Goal: Download file/media

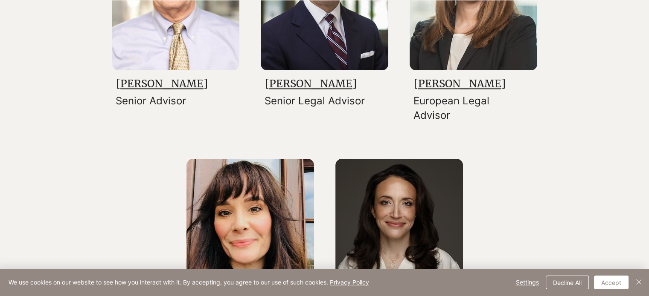
scroll to position [1408, 0]
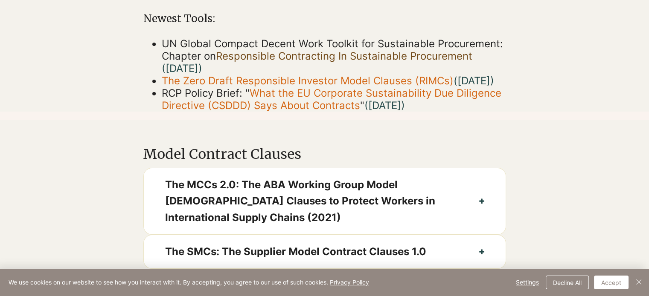
scroll to position [384, 0]
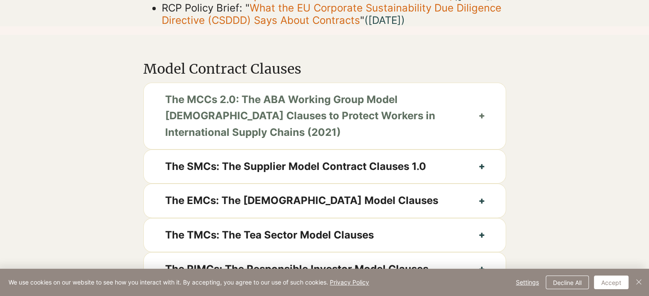
click at [313, 117] on span "The MCCs 2.0: The ABA Working Group Model [DEMOGRAPHIC_DATA] Clauses to Protect…" at bounding box center [311, 116] width 293 height 49
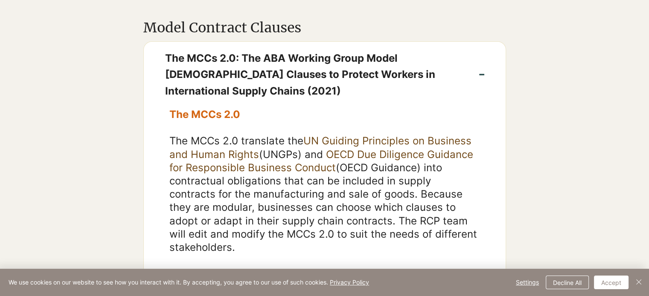
scroll to position [469, 0]
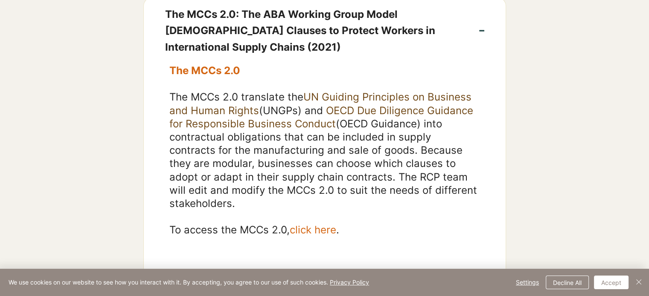
click at [206, 77] on span "The MCCs 2.0" at bounding box center [204, 70] width 71 height 12
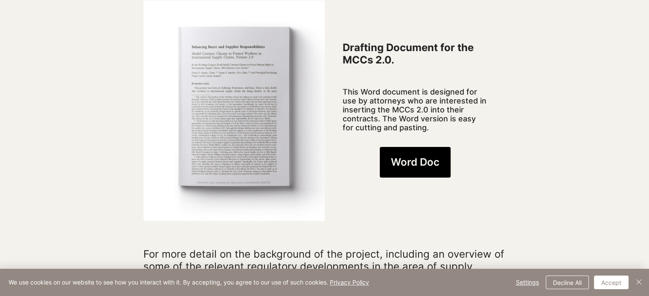
scroll to position [683, 0]
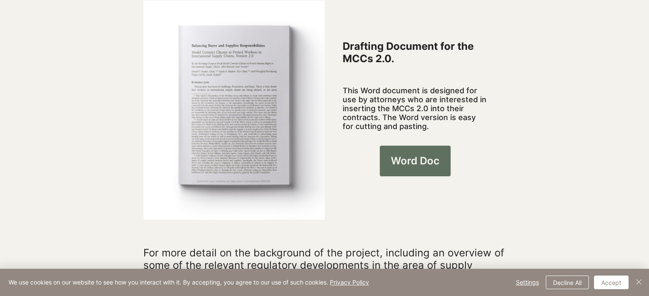
click at [408, 146] on link "Word Doc" at bounding box center [415, 161] width 71 height 31
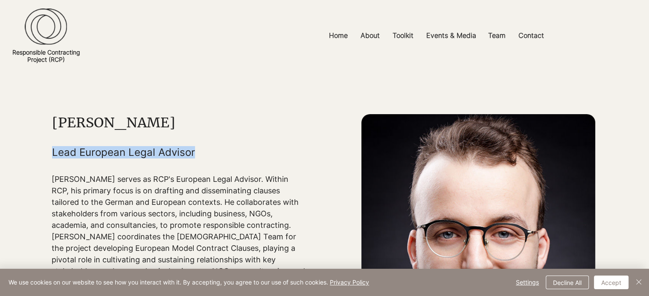
drag, startPoint x: 191, startPoint y: 152, endPoint x: 53, endPoint y: 154, distance: 138.2
click at [53, 154] on h5 "Lead European Legal Advisor" at bounding box center [179, 152] width 255 height 12
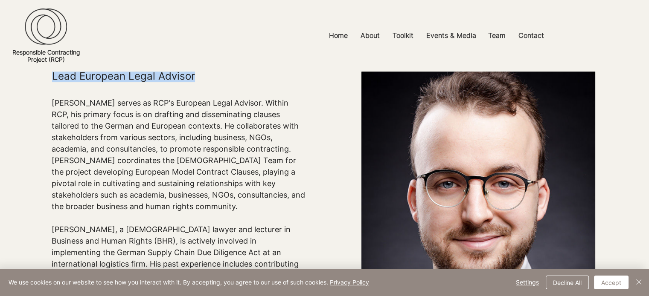
scroll to position [85, 0]
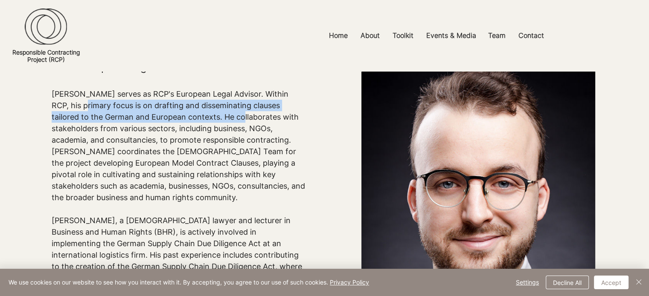
drag, startPoint x: 72, startPoint y: 103, endPoint x: 224, endPoint y: 119, distance: 152.7
click at [224, 119] on p "Daniel Schönfelder serves as RCP's European Legal Advisor. Within RCP, his prim…" at bounding box center [179, 145] width 255 height 115
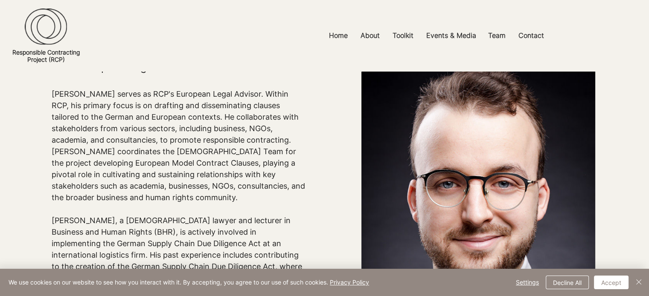
click at [177, 134] on p "Daniel Schönfelder serves as RCP's European Legal Advisor. Within RCP, his prim…" at bounding box center [179, 145] width 255 height 115
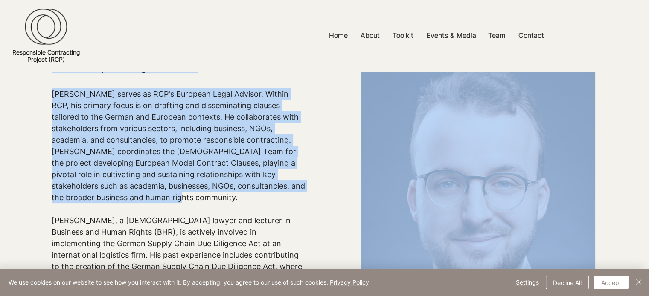
drag, startPoint x: 146, startPoint y: 196, endPoint x: 52, endPoint y: 101, distance: 133.9
click at [49, 99] on section "Daniel Schönfelder Lead European Legal Advisor Daniel Schönfelder serves as RCP…" at bounding box center [324, 227] width 649 height 482
drag, startPoint x: 87, startPoint y: 102, endPoint x: 52, endPoint y: 93, distance: 35.7
click at [86, 101] on p "Daniel Schönfelder serves as RCP's European Legal Advisor. Within RCP, his prim…" at bounding box center [179, 145] width 255 height 115
click at [52, 92] on p "Daniel Schönfelder serves as RCP's European Legal Advisor. Within RCP, his prim…" at bounding box center [179, 145] width 255 height 115
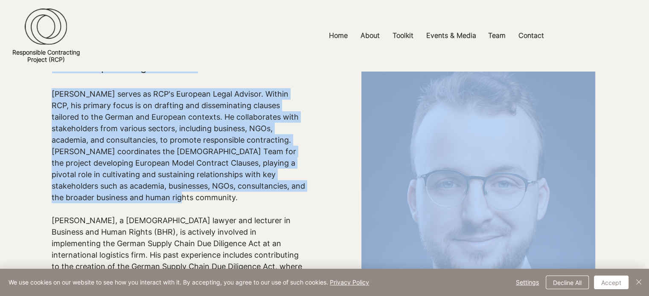
click at [54, 94] on p "Daniel Schönfelder serves as RCP's European Legal Advisor. Within RCP, his prim…" at bounding box center [179, 145] width 255 height 115
click at [69, 84] on div "main content" at bounding box center [179, 238] width 255 height 418
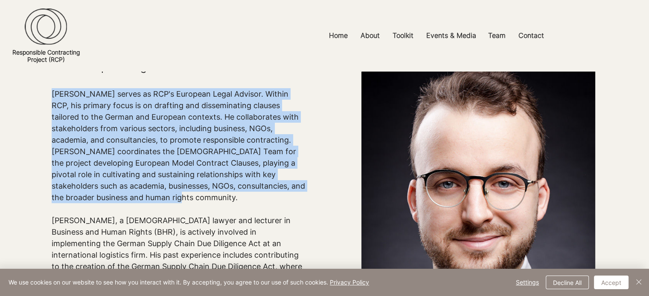
drag, startPoint x: 70, startPoint y: 97, endPoint x: 135, endPoint y: 187, distance: 111.0
click at [143, 195] on p "Daniel Schönfelder serves as RCP's European Legal Advisor. Within RCP, his prim…" at bounding box center [179, 145] width 255 height 115
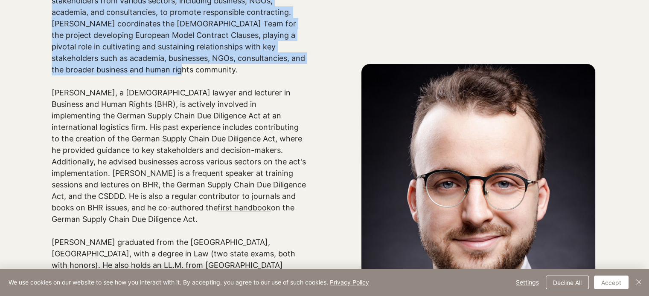
scroll to position [256, 0]
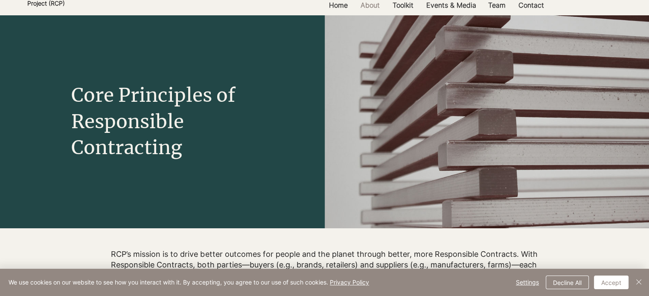
scroll to position [213, 0]
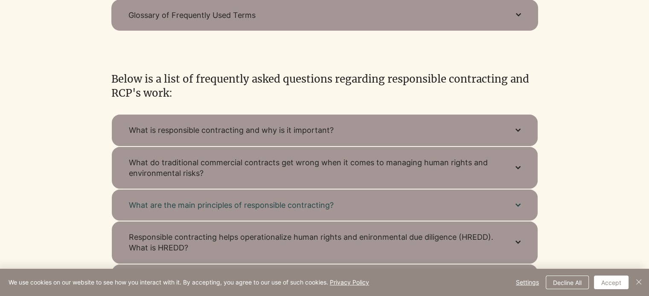
scroll to position [299, 0]
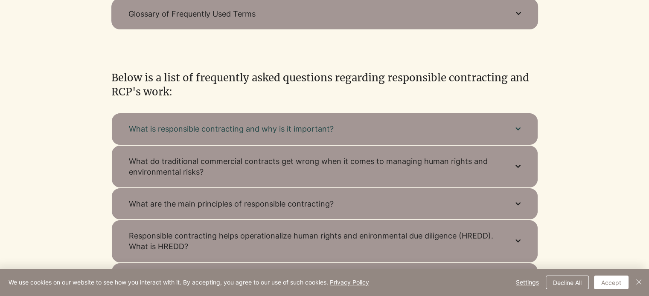
click at [313, 131] on span "What is responsible contracting and why is it important?" at bounding box center [313, 129] width 369 height 11
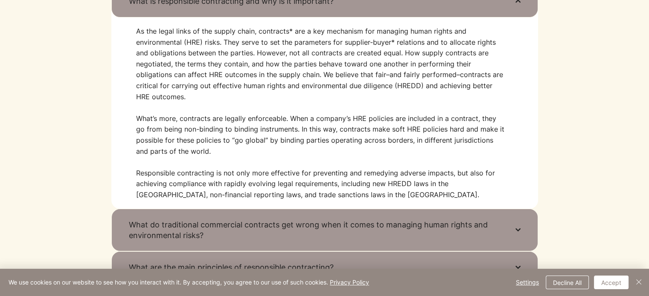
scroll to position [469, 0]
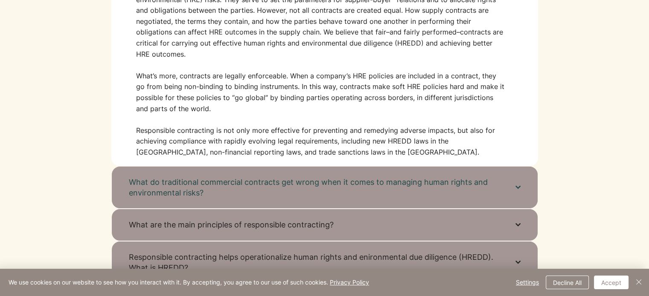
click at [314, 178] on span "What do traditional commercial contracts get wrong when it comes to managing hu…" at bounding box center [313, 187] width 369 height 21
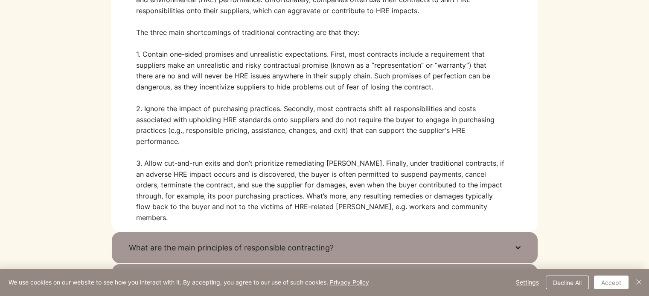
scroll to position [555, 0]
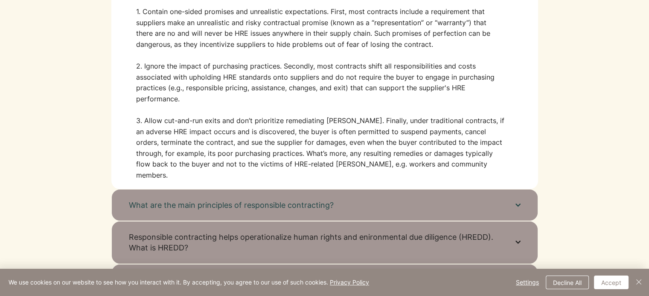
click at [278, 200] on span "What are the main principles of responsible contracting?" at bounding box center [313, 205] width 369 height 11
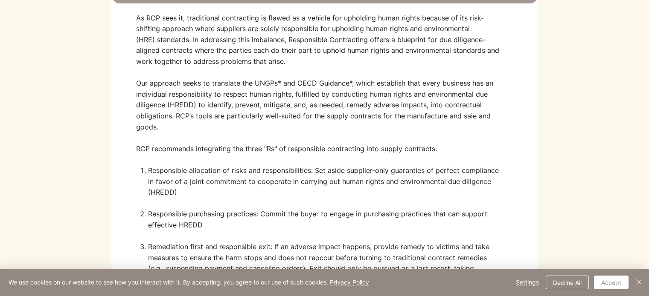
scroll to position [469, 0]
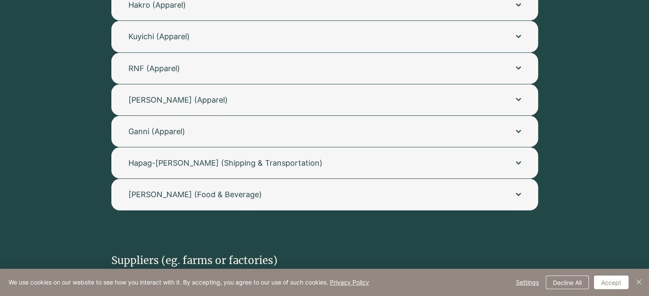
scroll to position [171, 0]
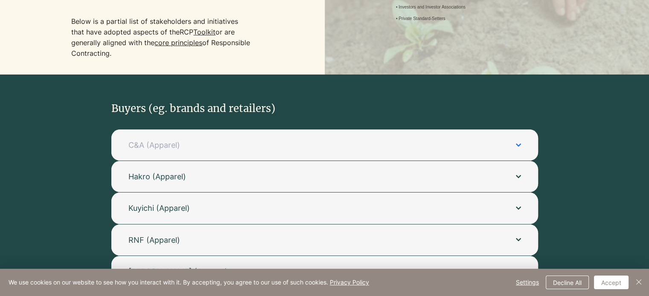
click at [163, 147] on span "C&A (Apparel)" at bounding box center [313, 145] width 370 height 11
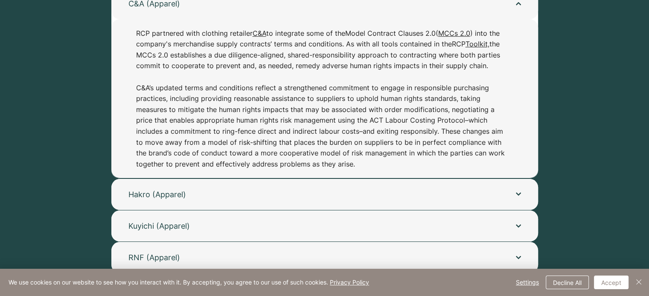
scroll to position [299, 0]
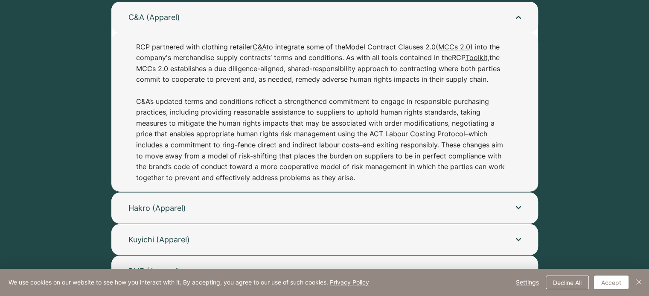
drag, startPoint x: 346, startPoint y: 47, endPoint x: 438, endPoint y: 46, distance: 92.2
click at [438, 46] on p "RCP partnered with clothing retailer C&A to integrate some of the Model Contrac…" at bounding box center [320, 113] width 369 height 142
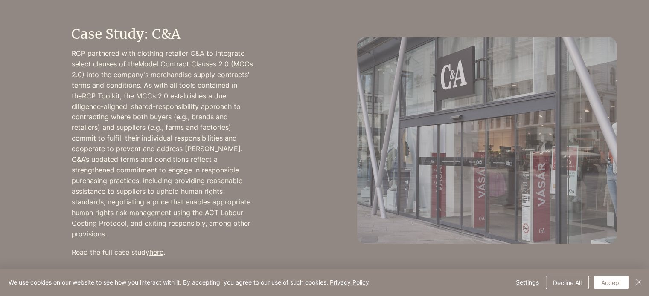
scroll to position [896, 0]
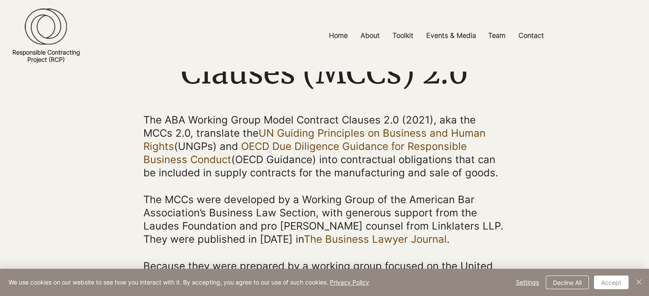
scroll to position [128, 0]
